Goal: Task Accomplishment & Management: Use online tool/utility

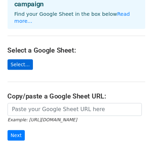
scroll to position [49, 0]
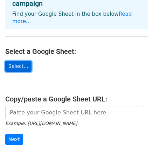
click at [18, 61] on link "Select..." at bounding box center [18, 66] width 26 height 11
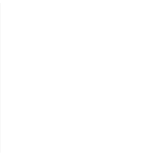
scroll to position [51, 0]
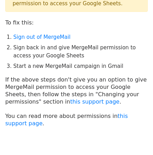
scroll to position [32, 0]
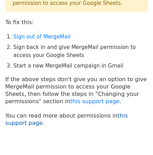
click at [118, 116] on link "this support page" at bounding box center [66, 120] width 123 height 14
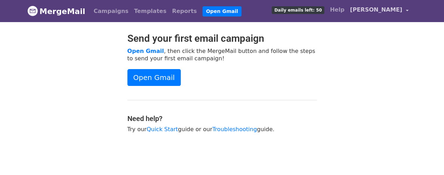
click at [399, 11] on span "[PERSON_NAME]" at bounding box center [376, 10] width 52 height 8
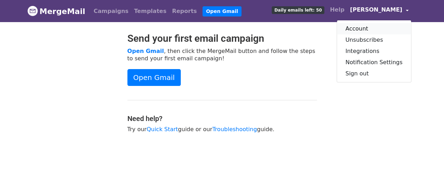
click at [362, 29] on link "Account" at bounding box center [374, 28] width 74 height 11
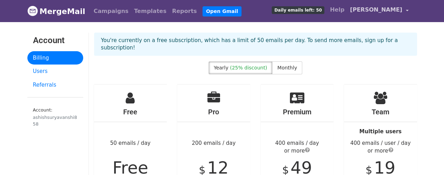
click at [399, 11] on span "[PERSON_NAME]" at bounding box center [376, 10] width 52 height 8
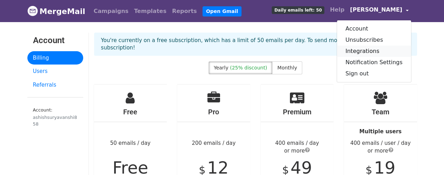
click at [377, 49] on link "Integrations" at bounding box center [374, 51] width 74 height 11
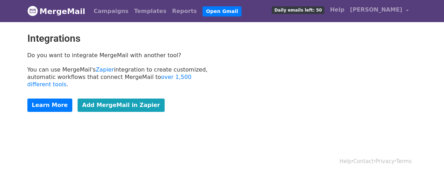
click at [323, 10] on span "Daily emails left: 50" at bounding box center [297, 10] width 52 height 8
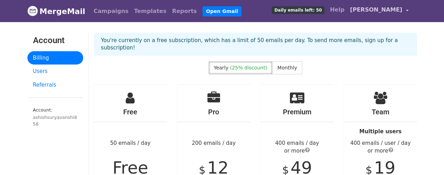
click at [394, 12] on span "[PERSON_NAME]" at bounding box center [376, 10] width 52 height 8
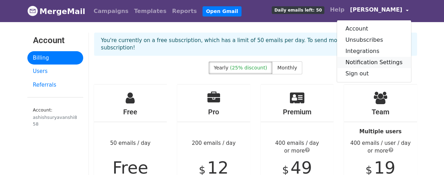
click at [385, 60] on link "Notification Settings" at bounding box center [374, 62] width 74 height 11
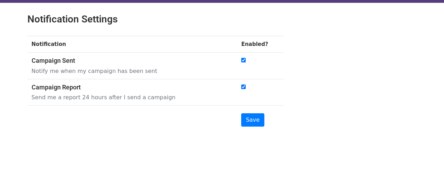
scroll to position [20, 0]
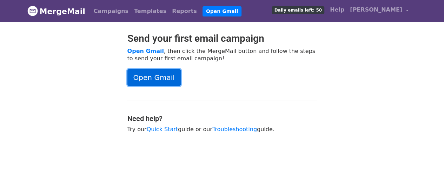
drag, startPoint x: 0, startPoint y: 0, endPoint x: 160, endPoint y: 77, distance: 177.1
click at [160, 77] on link "Open Gmail" at bounding box center [153, 77] width 53 height 17
